Goal: Information Seeking & Learning: Learn about a topic

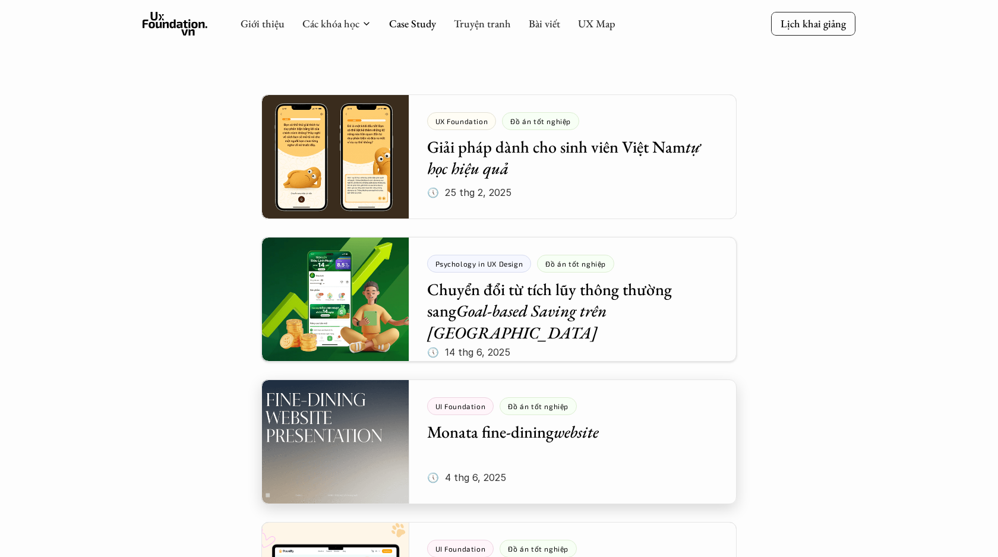
scroll to position [168, 0]
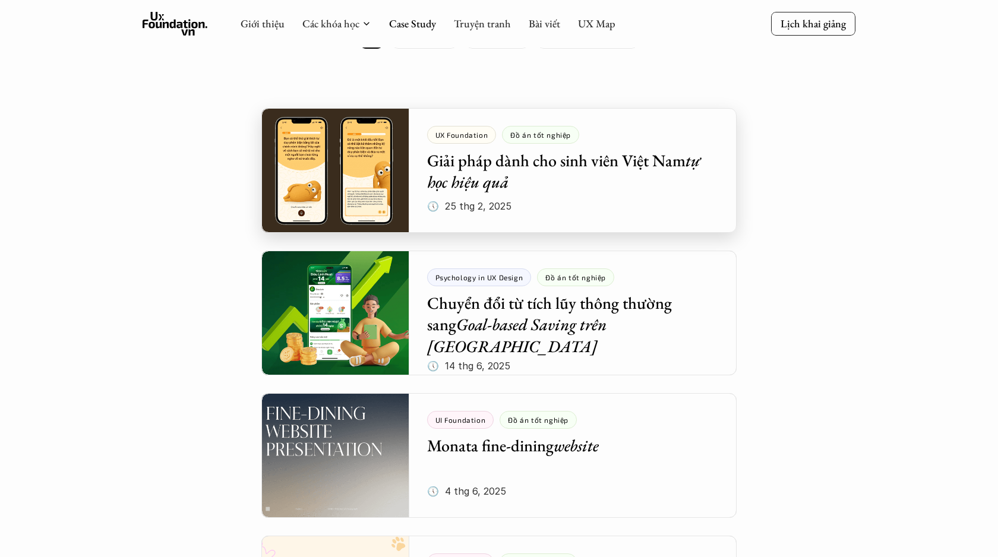
click at [511, 168] on div at bounding box center [498, 170] width 475 height 125
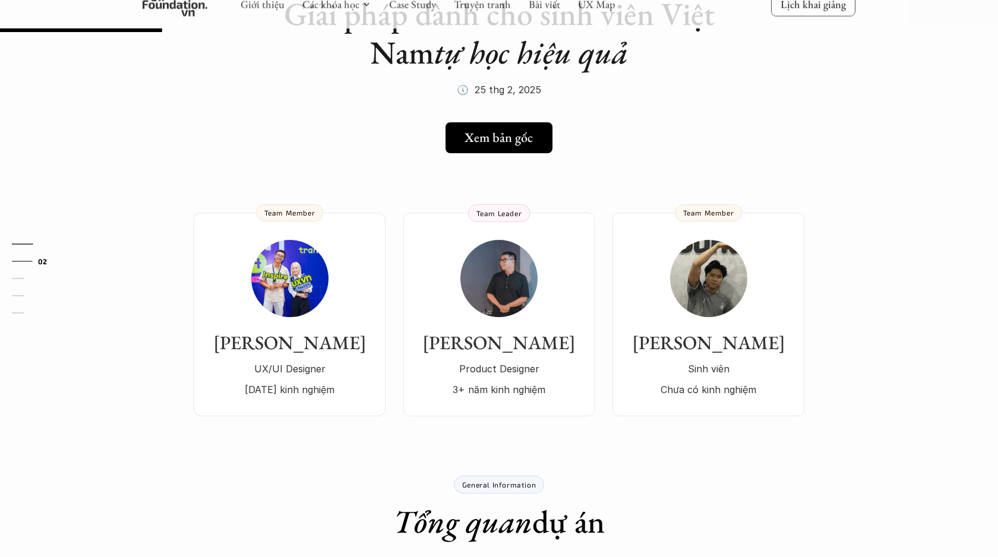
scroll to position [253, 0]
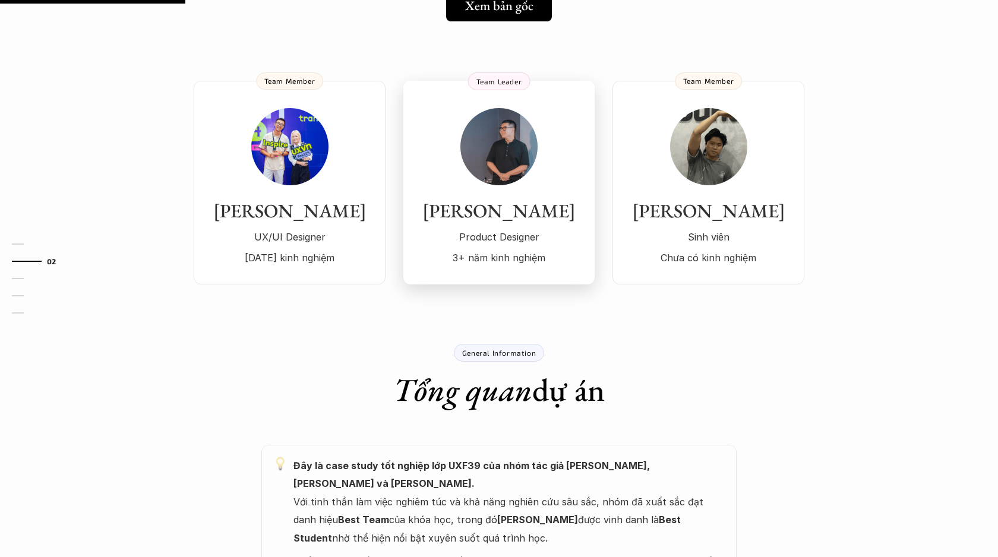
click at [531, 216] on h3 "Nguyễn Danh Hải" at bounding box center [499, 211] width 168 height 23
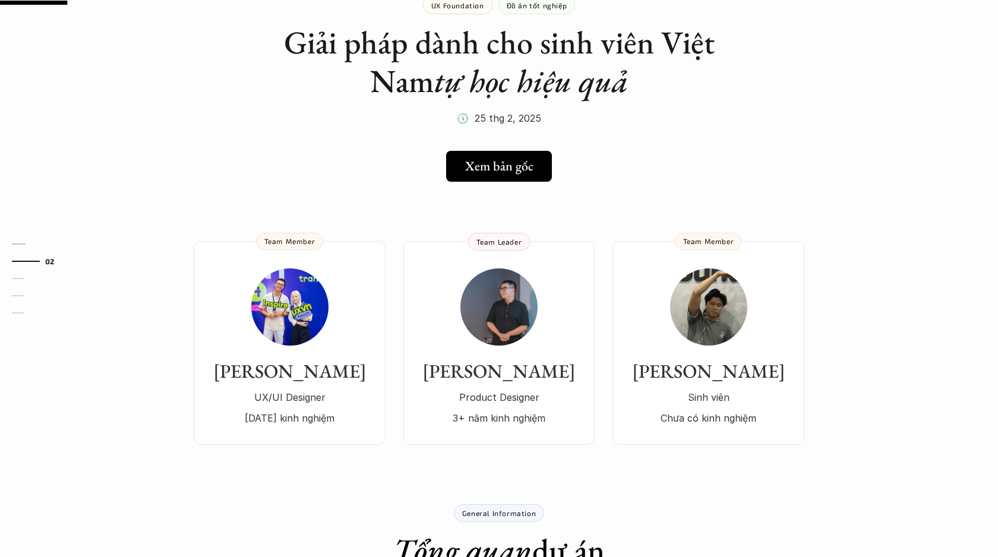
scroll to position [91, 0]
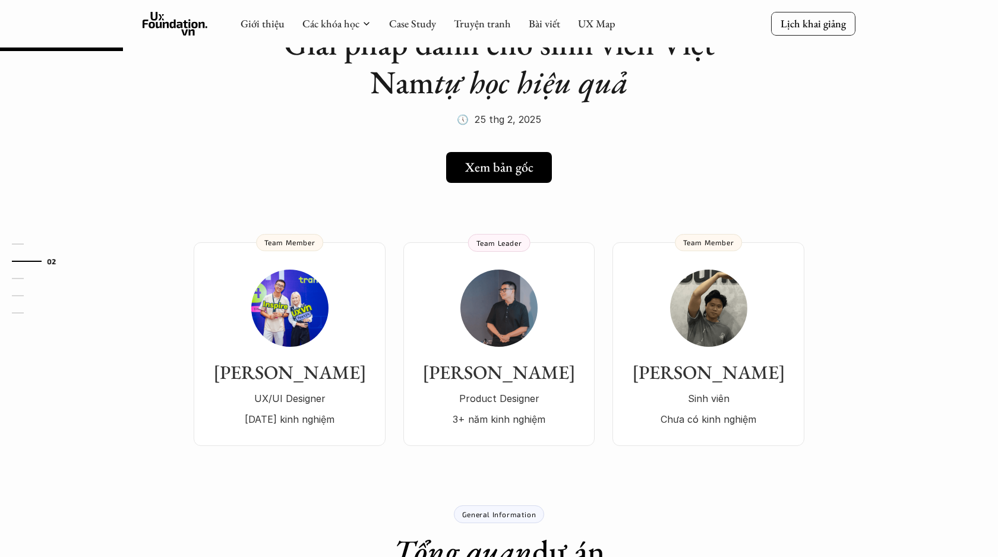
scroll to position [168, 0]
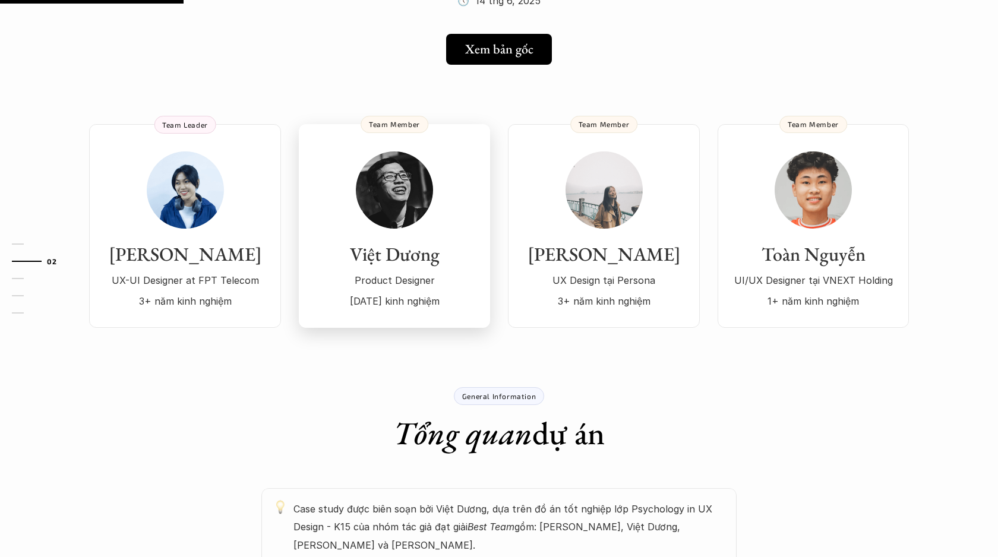
scroll to position [249, 0]
click at [434, 271] on p "Product Designer" at bounding box center [395, 280] width 168 height 18
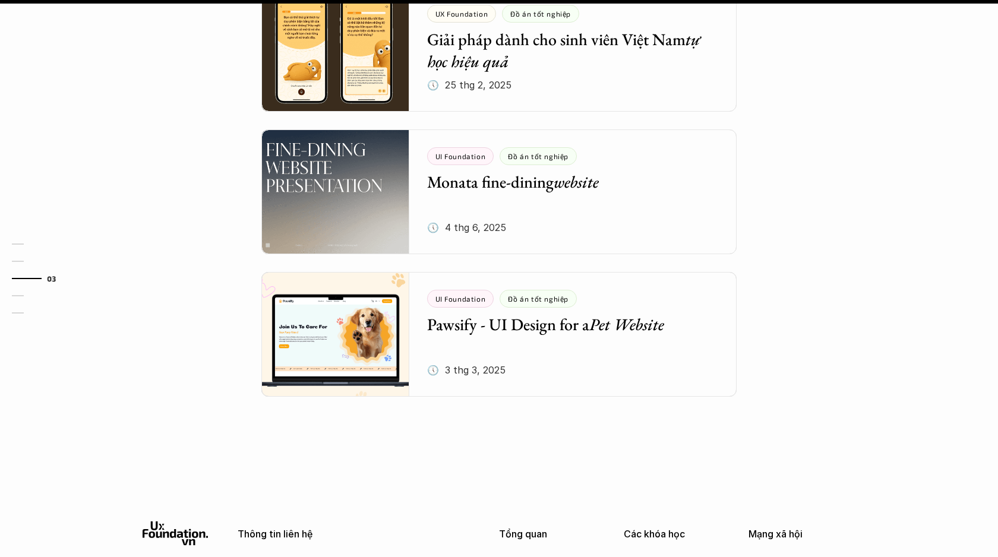
scroll to position [1515, 0]
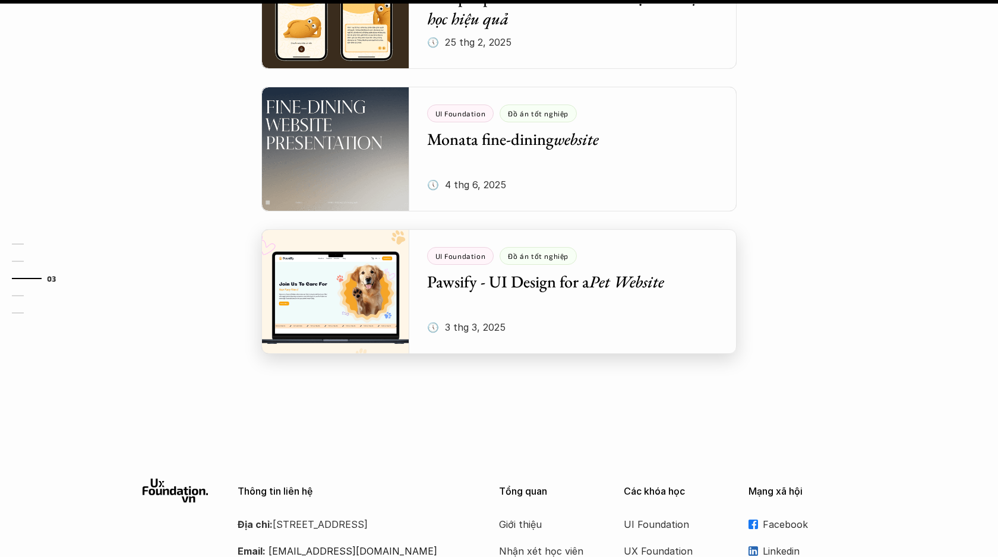
click at [561, 236] on div at bounding box center [498, 291] width 475 height 125
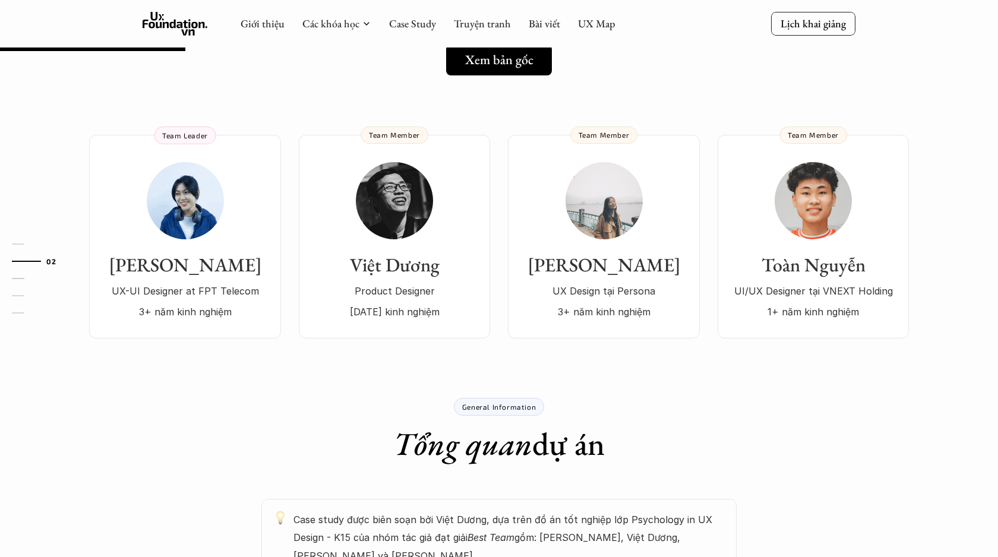
scroll to position [229, 0]
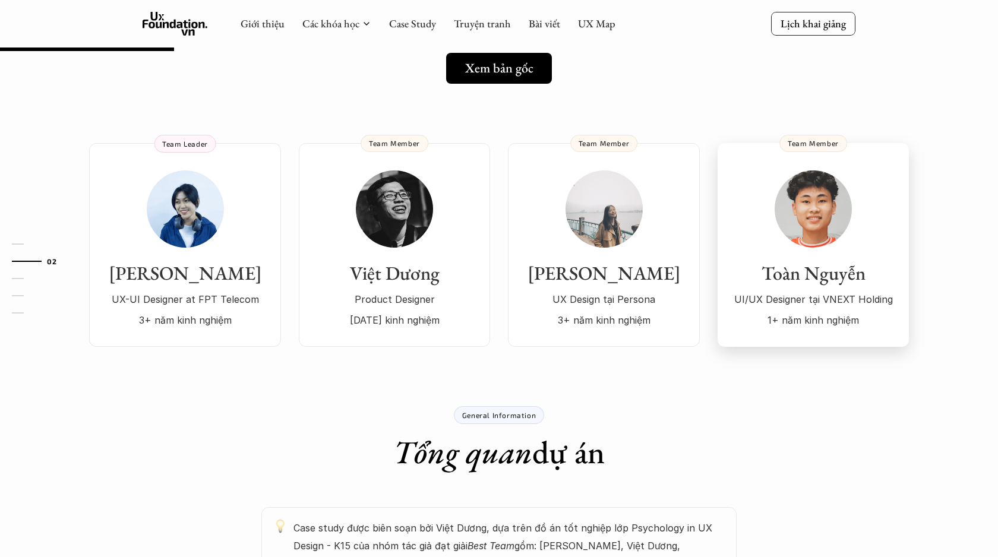
click at [823, 262] on h3 "Toàn Nguyễn" at bounding box center [814, 273] width 168 height 23
